Goal: Use online tool/utility: Utilize a website feature to perform a specific function

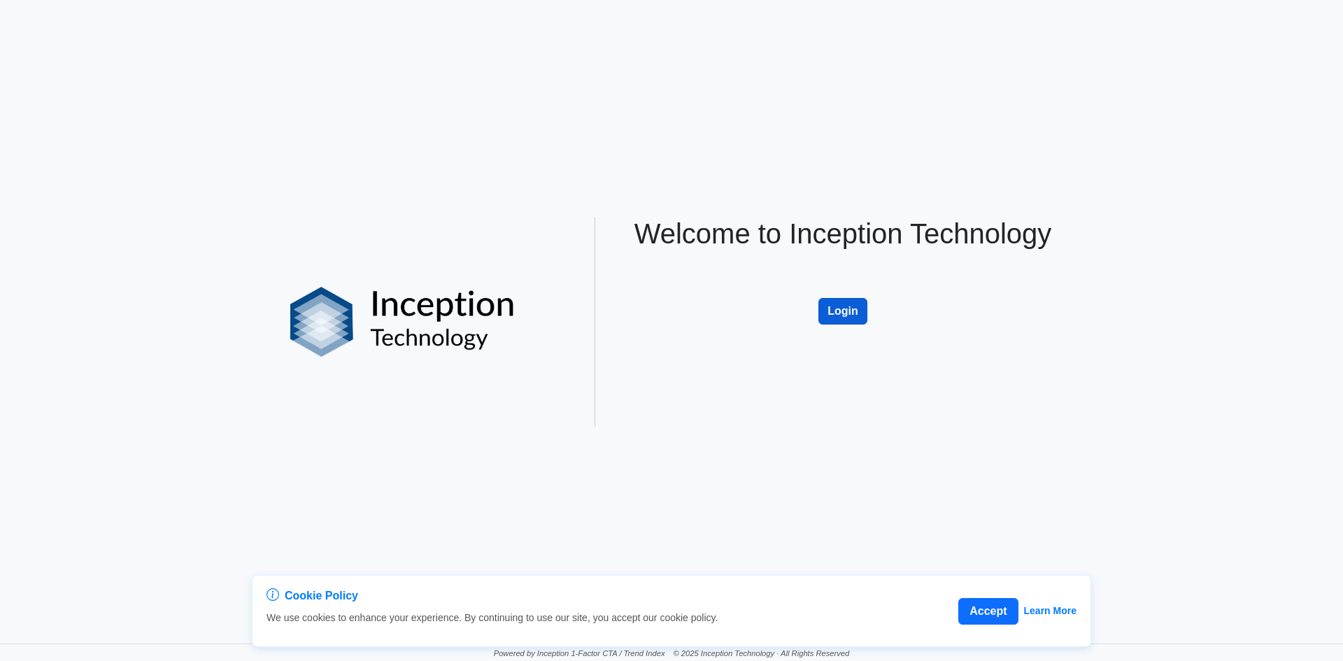
click at [827, 314] on button "Login" at bounding box center [842, 311] width 49 height 27
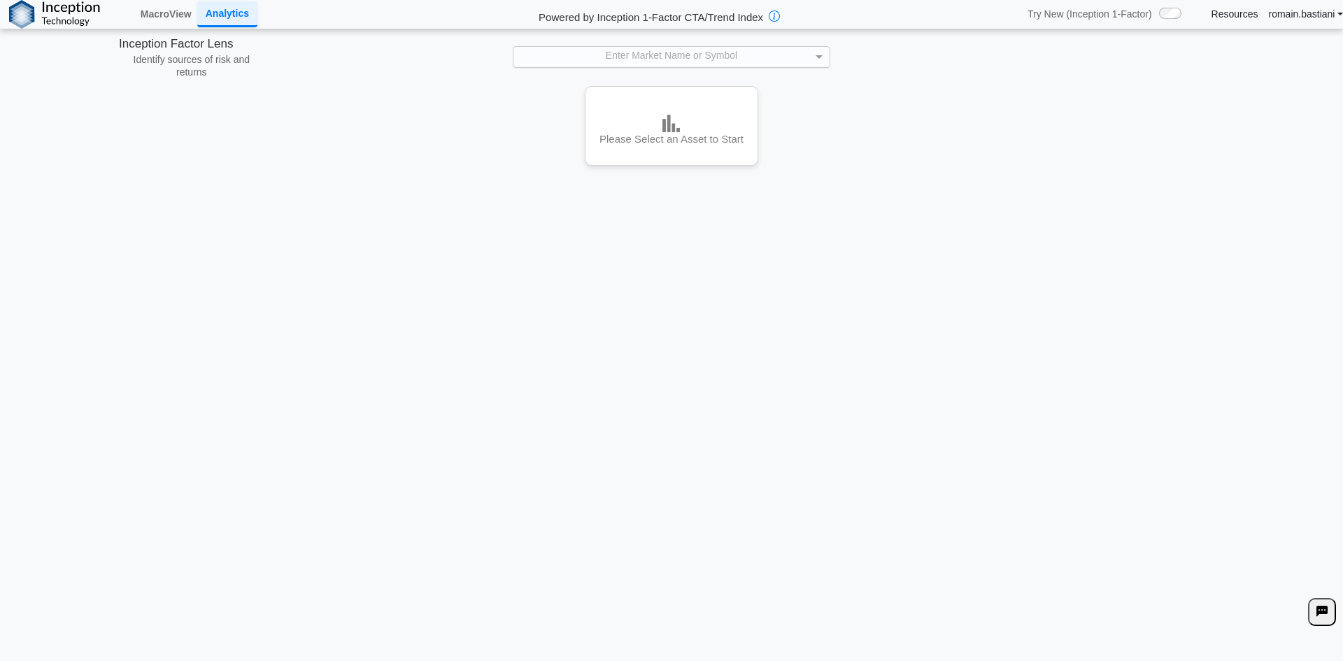
click at [588, 52] on div "Enter Market Name or Symbol" at bounding box center [670, 57] width 315 height 20
click at [971, 258] on div "**********" at bounding box center [671, 330] width 1343 height 661
click at [660, 61] on div "Enter Market Name or Symbol" at bounding box center [670, 57] width 315 height 20
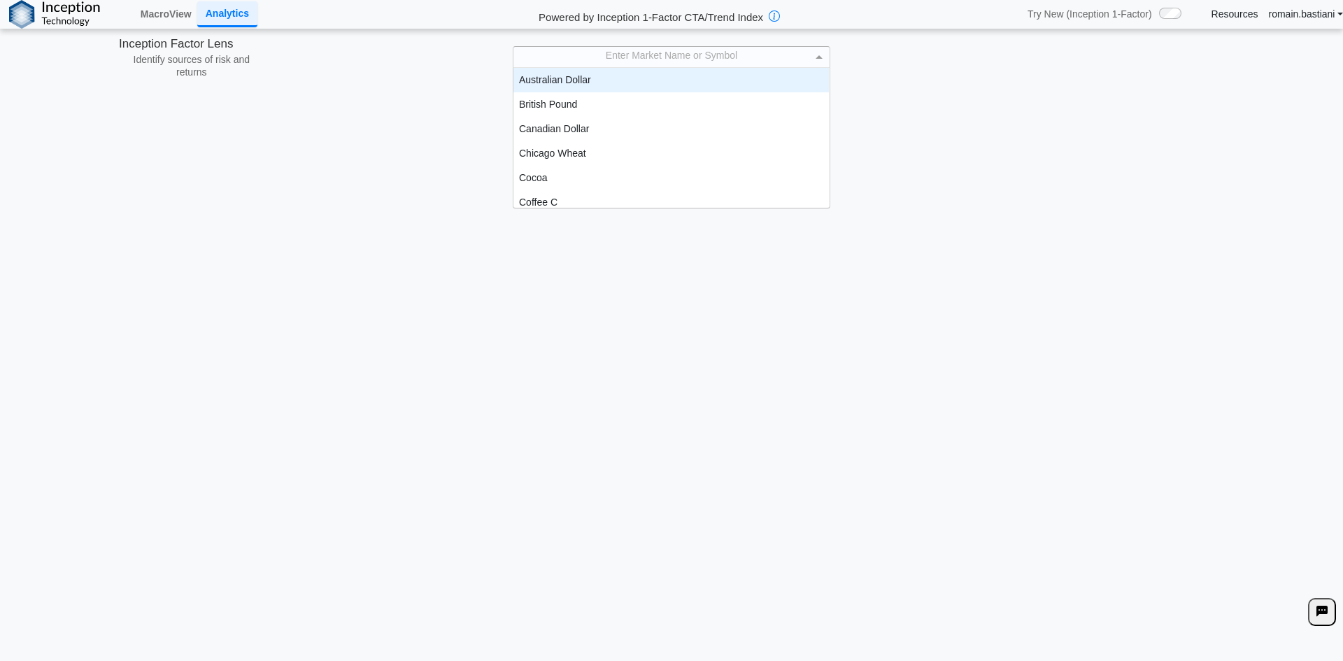
scroll to position [129, 305]
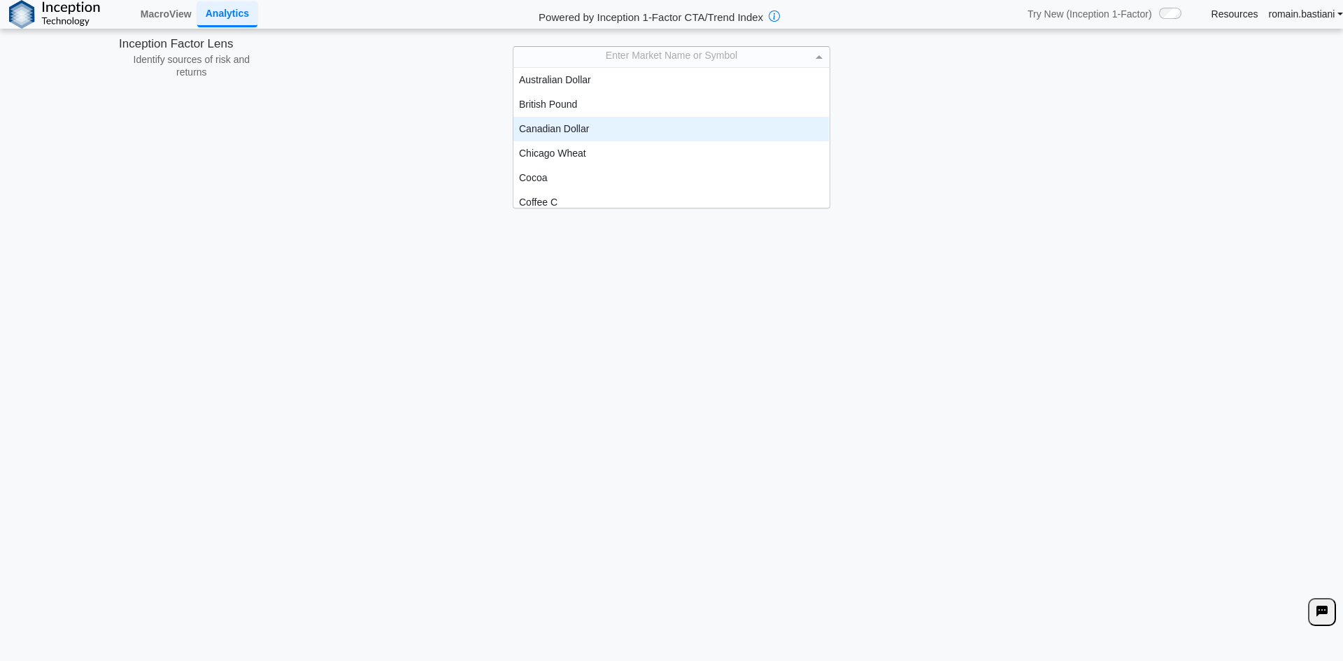
click at [631, 138] on div "Canadian Dollar" at bounding box center [670, 129] width 315 height 24
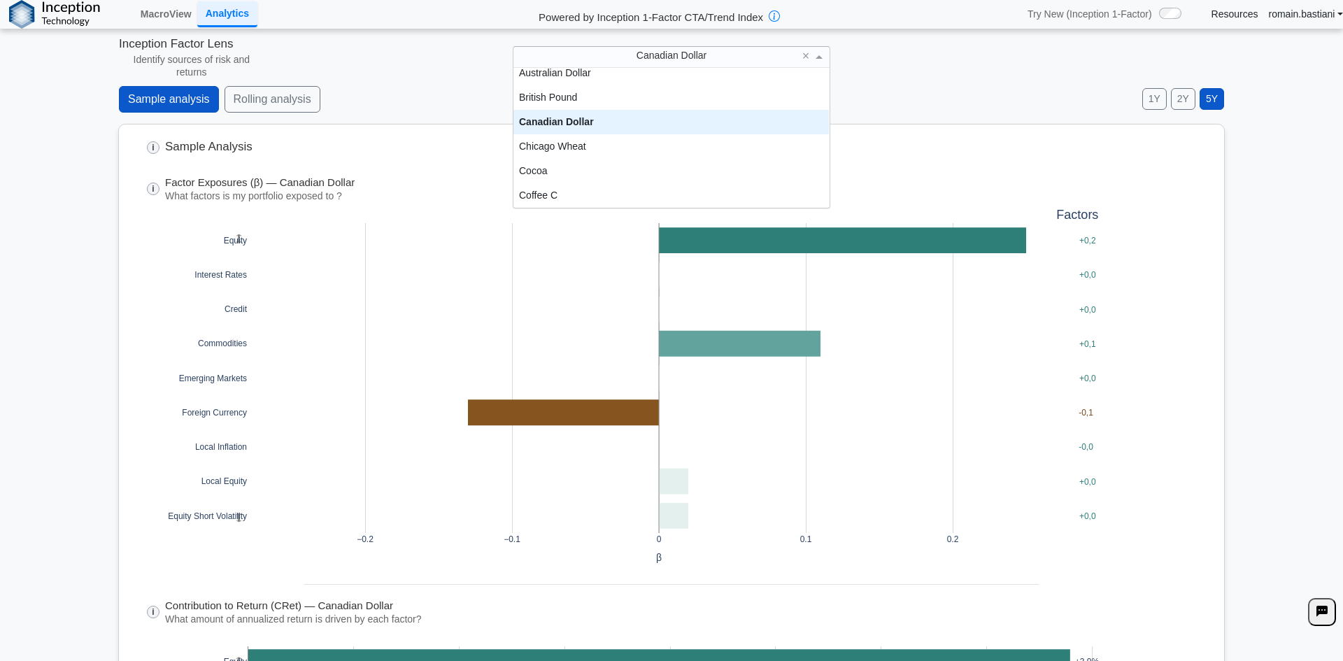
scroll to position [0, 0]
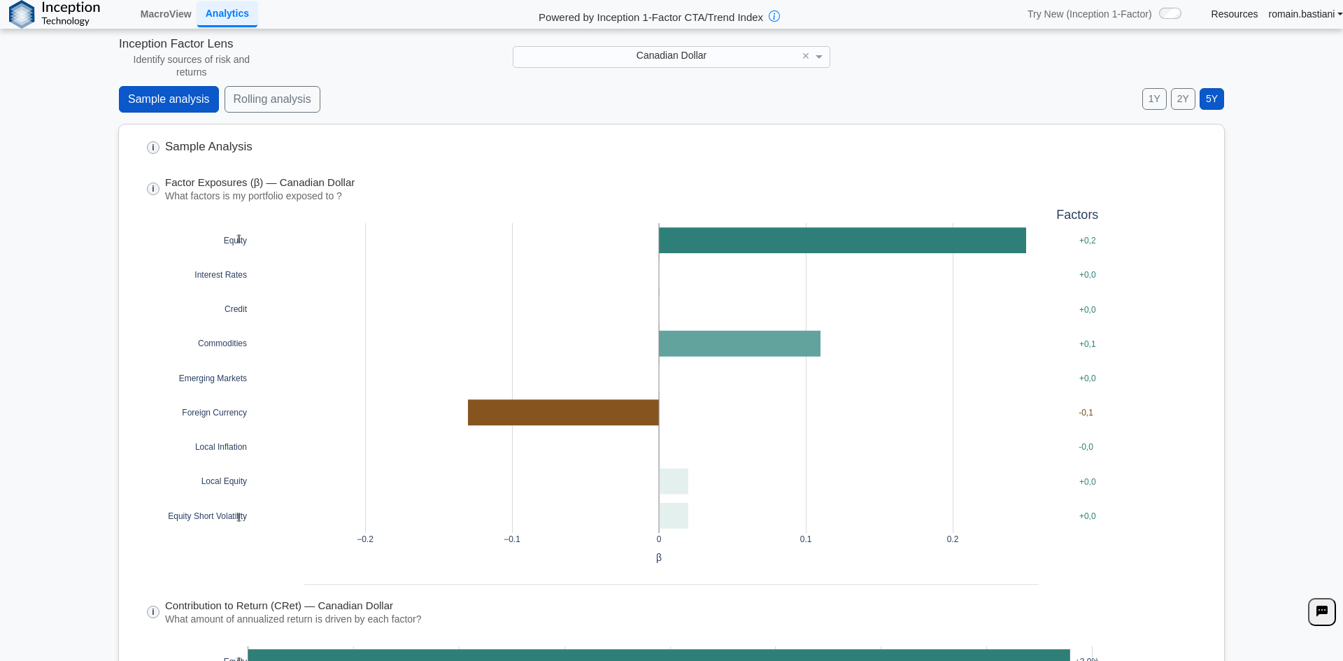
click at [915, 85] on div "**********" at bounding box center [671, 330] width 1343 height 661
drag, startPoint x: 383, startPoint y: 101, endPoint x: 411, endPoint y: 96, distance: 29.1
click at [412, 92] on div "Sample analysis Rolling analysis 1Y 2Y 5Y Daily Weekly Monthly" at bounding box center [671, 105] width 1105 height 38
click at [268, 110] on button "Rolling analysis" at bounding box center [273, 99] width 96 height 27
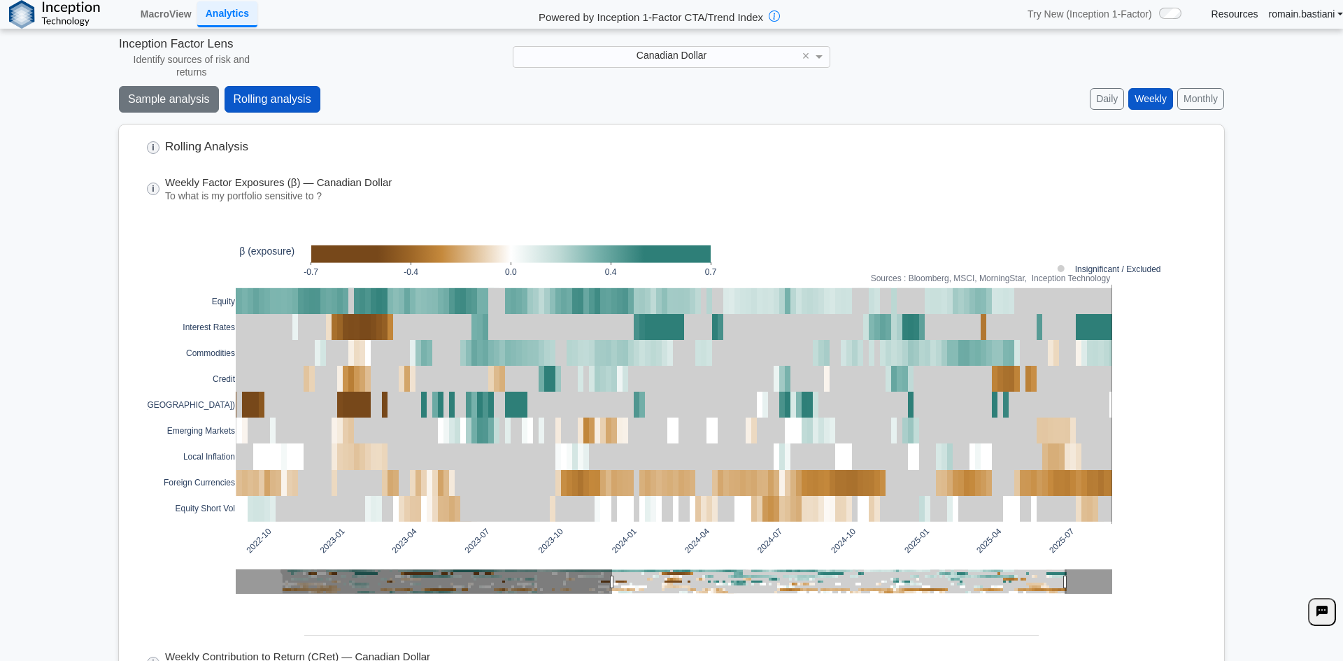
click at [183, 108] on button "Sample analysis" at bounding box center [169, 99] width 100 height 27
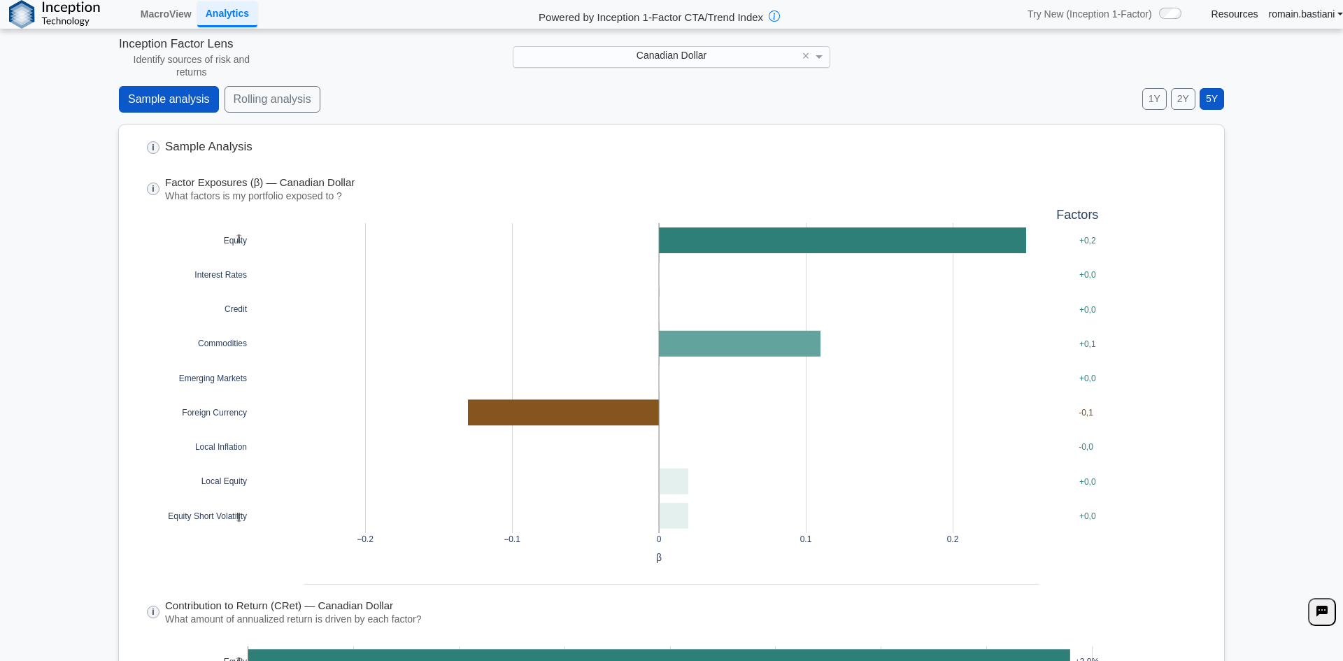
click at [618, 65] on div "Canadian Dollar" at bounding box center [670, 57] width 315 height 20
click at [558, 151] on div "Copper" at bounding box center [670, 157] width 315 height 24
click at [587, 57] on div "Copper" at bounding box center [670, 57] width 315 height 20
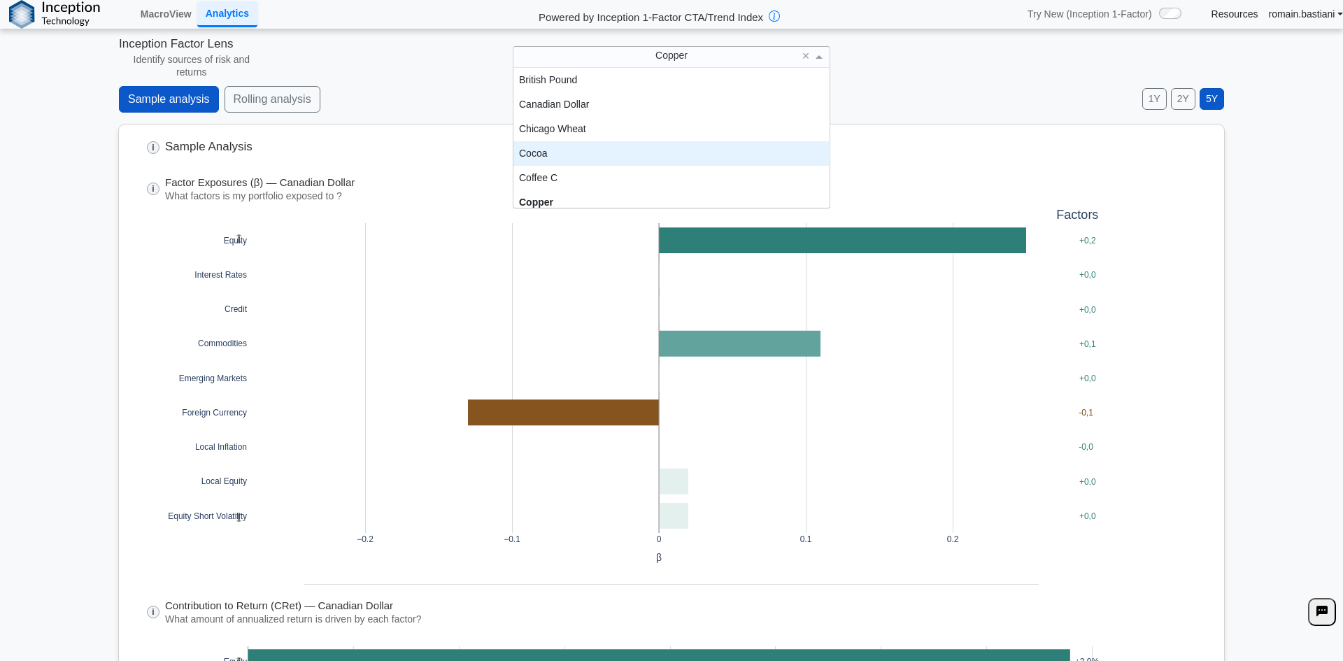
click at [570, 170] on div "Coffee C" at bounding box center [670, 178] width 315 height 24
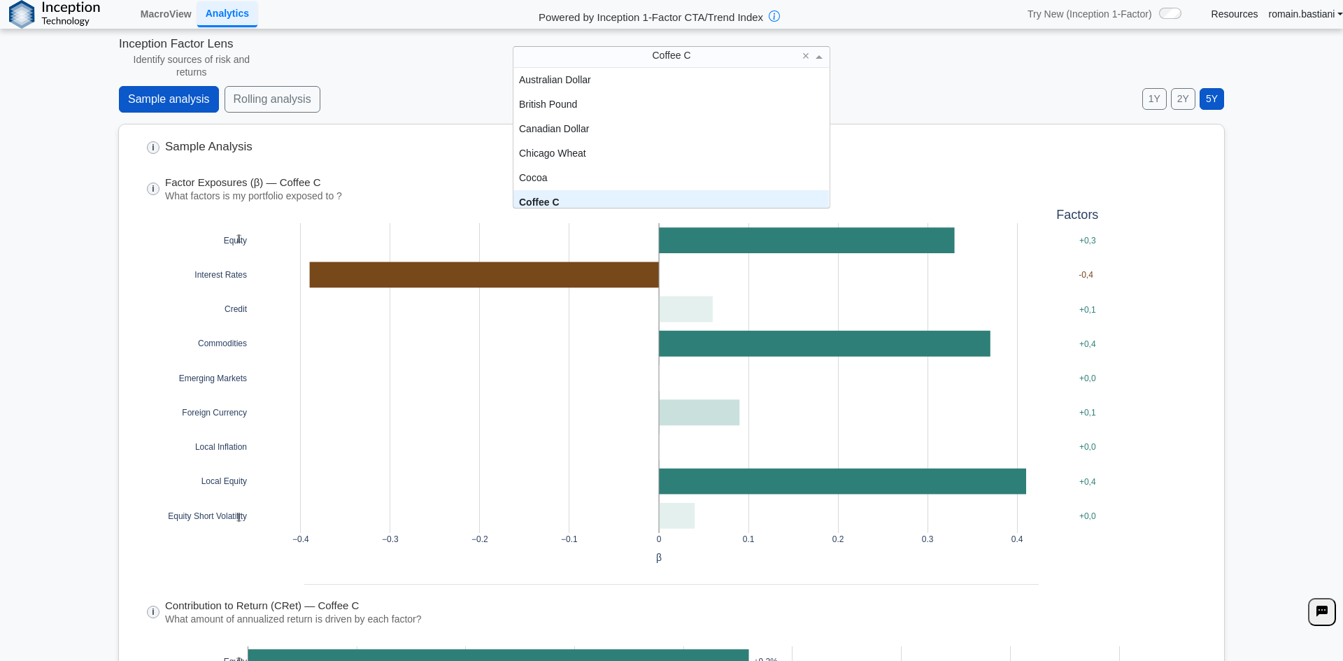
scroll to position [7, 0]
